Goal: Information Seeking & Learning: Learn about a topic

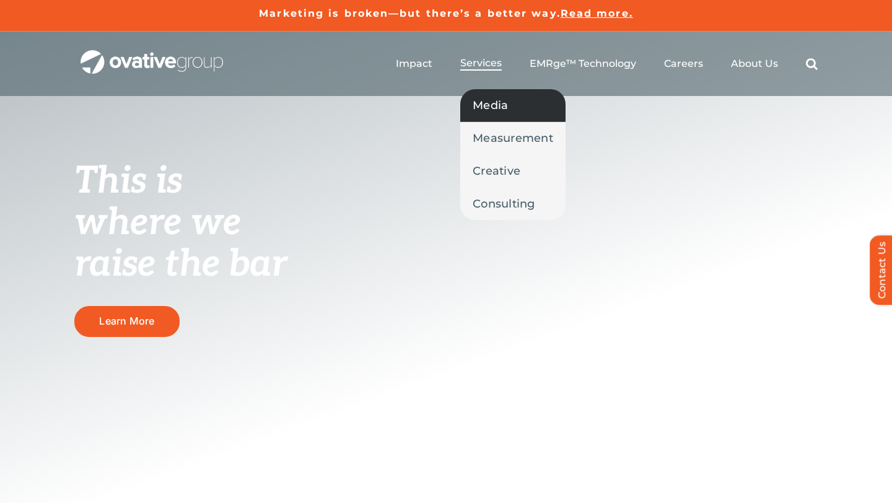
click at [501, 109] on span "Media" at bounding box center [490, 105] width 35 height 17
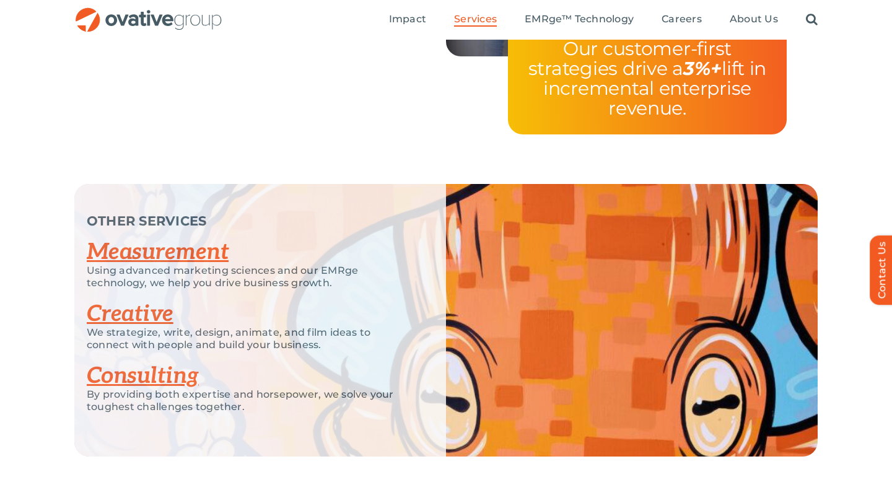
scroll to position [2165, 0]
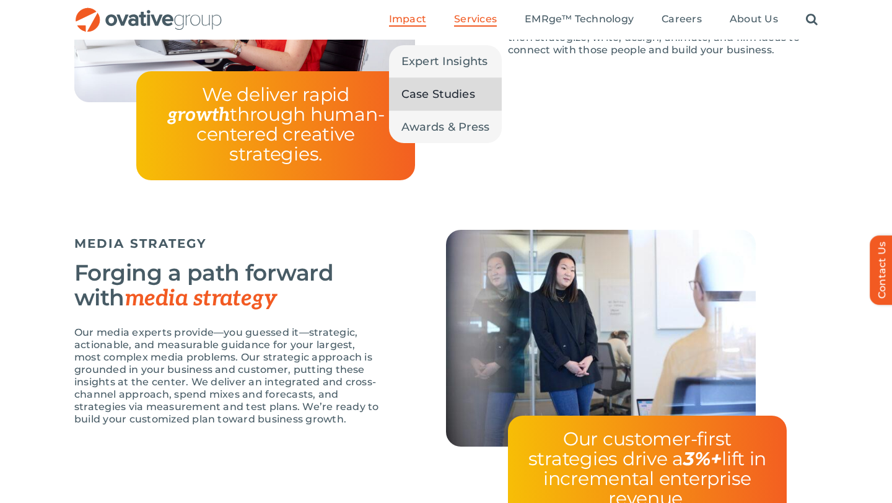
click at [438, 100] on span "Case Studies" at bounding box center [438, 93] width 74 height 17
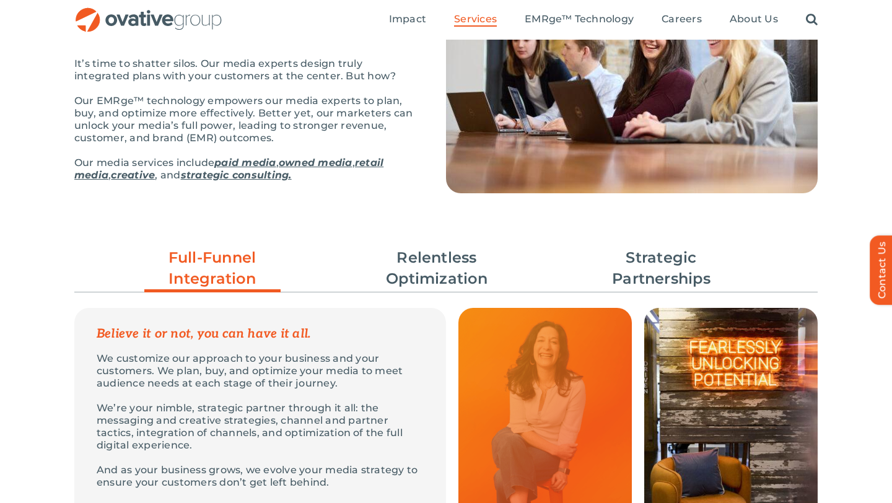
scroll to position [129, 0]
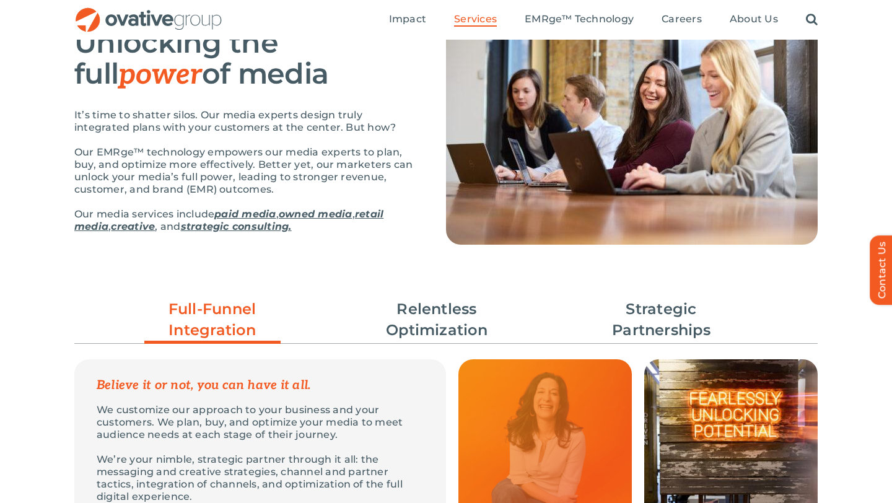
click at [133, 27] on img "OG_Full_horizontal_RGB" at bounding box center [148, 19] width 149 height 25
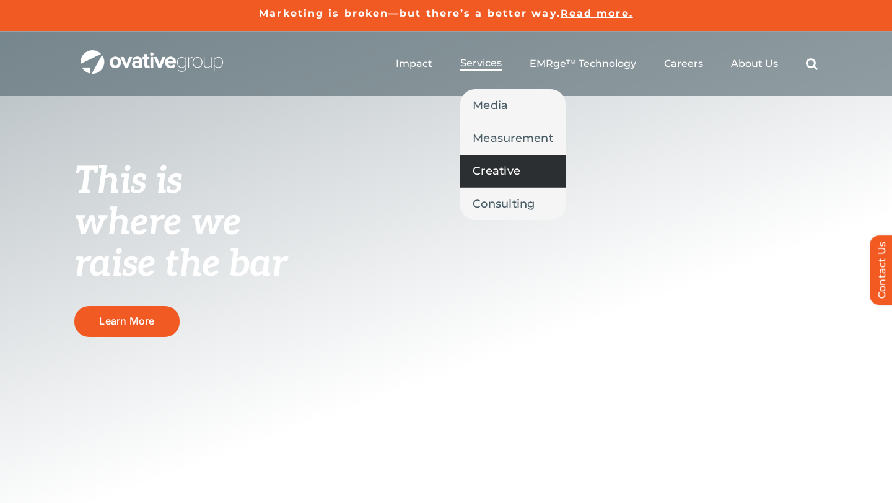
click at [494, 180] on link "Creative" at bounding box center [512, 171] width 105 height 32
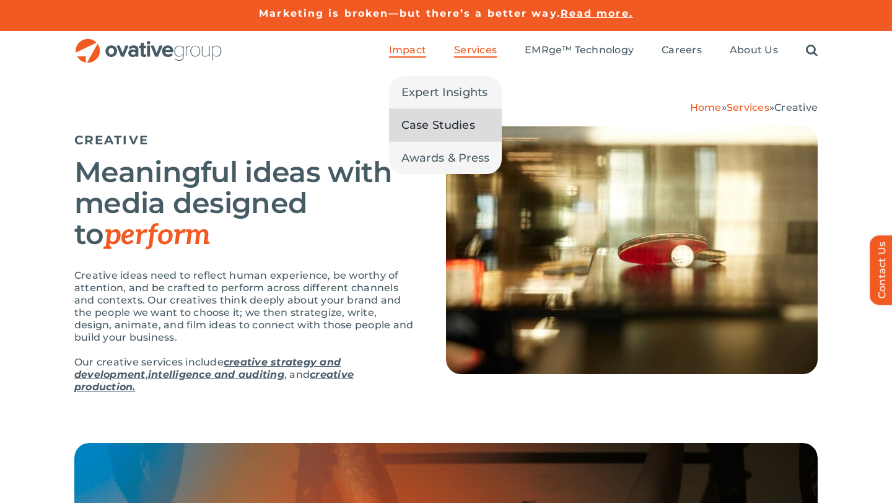
click at [427, 129] on span "Case Studies" at bounding box center [438, 124] width 74 height 17
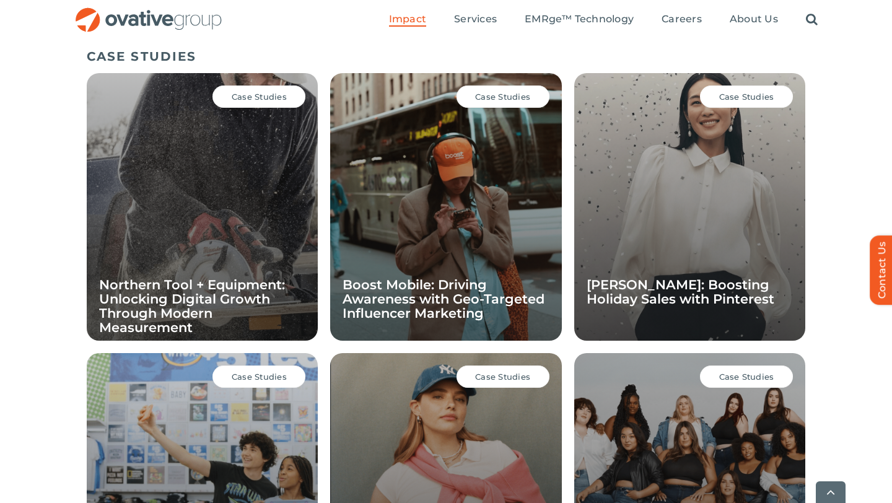
scroll to position [878, 0]
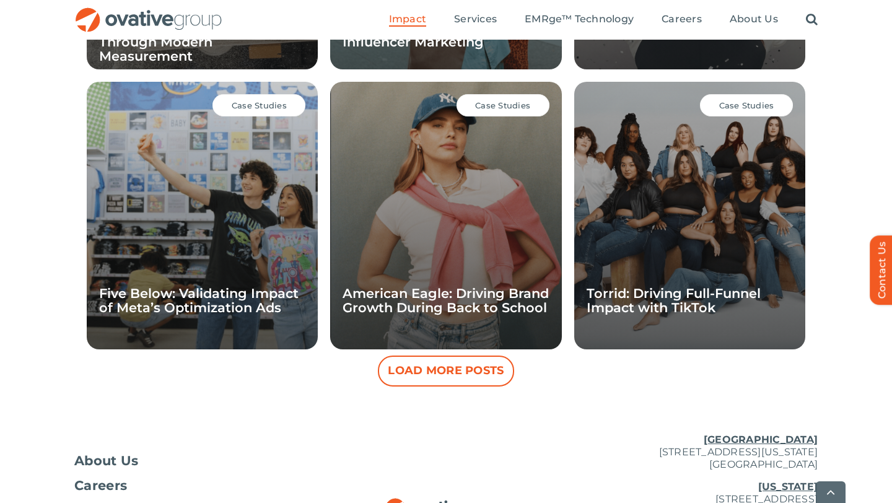
scroll to position [1154, 0]
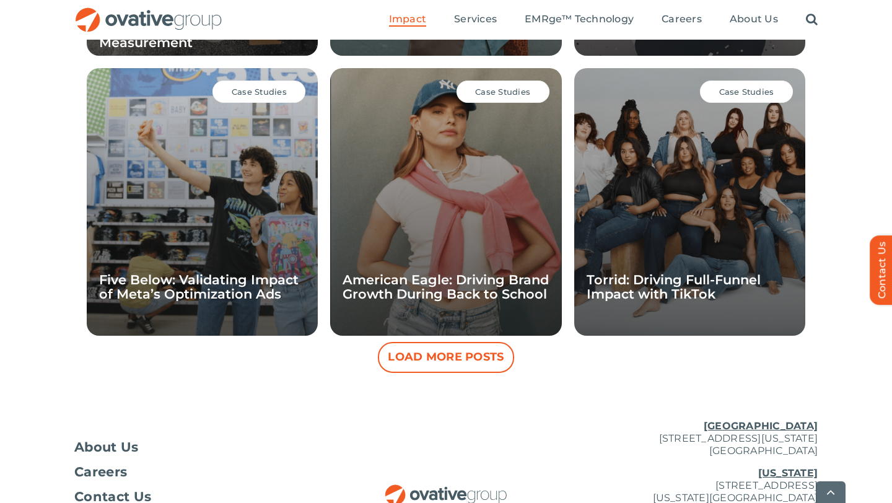
click at [451, 352] on button "Load More Posts" at bounding box center [446, 357] width 136 height 31
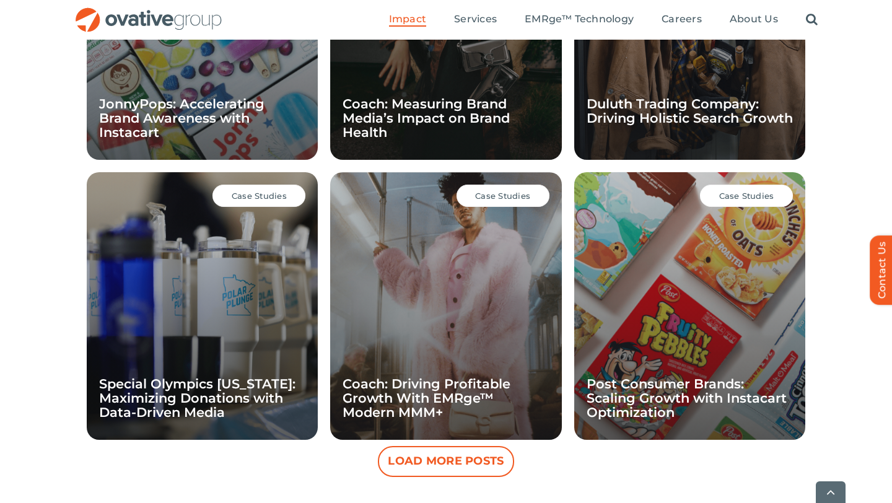
scroll to position [1618, 0]
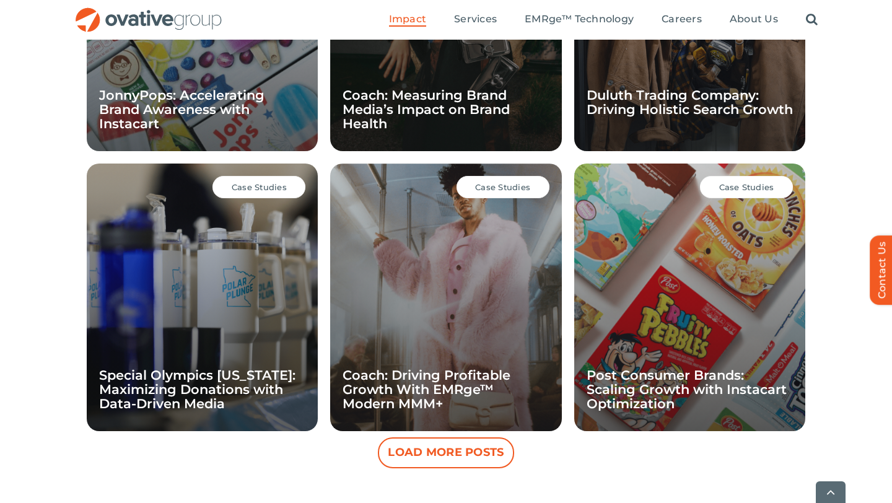
click at [466, 456] on button "Load More Posts" at bounding box center [446, 452] width 136 height 31
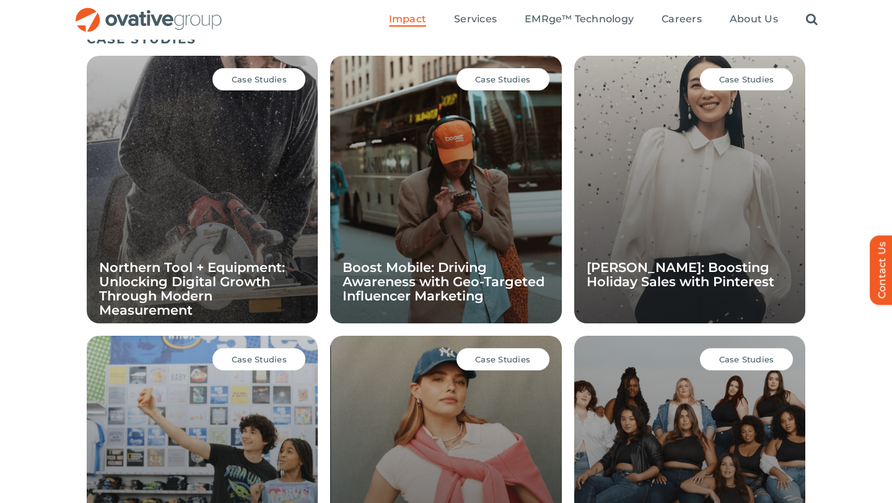
scroll to position [876, 0]
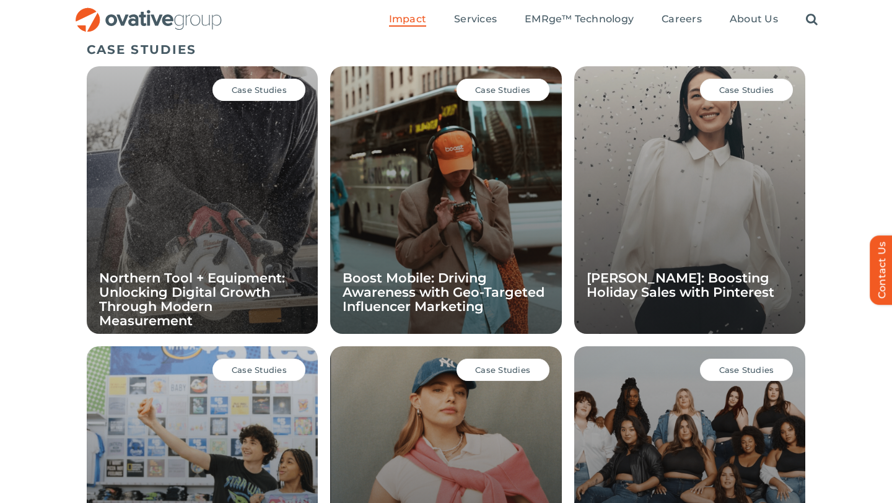
click at [680, 316] on div "Case Studies Ann Taylor: Boosting Holiday Sales with Pinterest" at bounding box center [689, 200] width 231 height 268
click at [706, 214] on div "Case Studies Ann Taylor: Boosting Holiday Sales with Pinterest" at bounding box center [689, 200] width 231 height 268
click at [645, 281] on link "[PERSON_NAME]: Boosting Holiday Sales with Pinterest" at bounding box center [681, 285] width 188 height 30
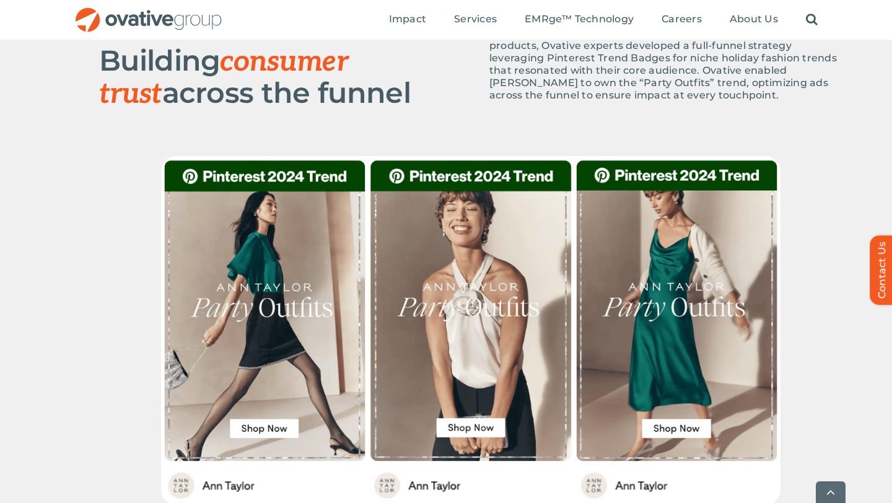
scroll to position [615, 0]
